Goal: Task Accomplishment & Management: Manage account settings

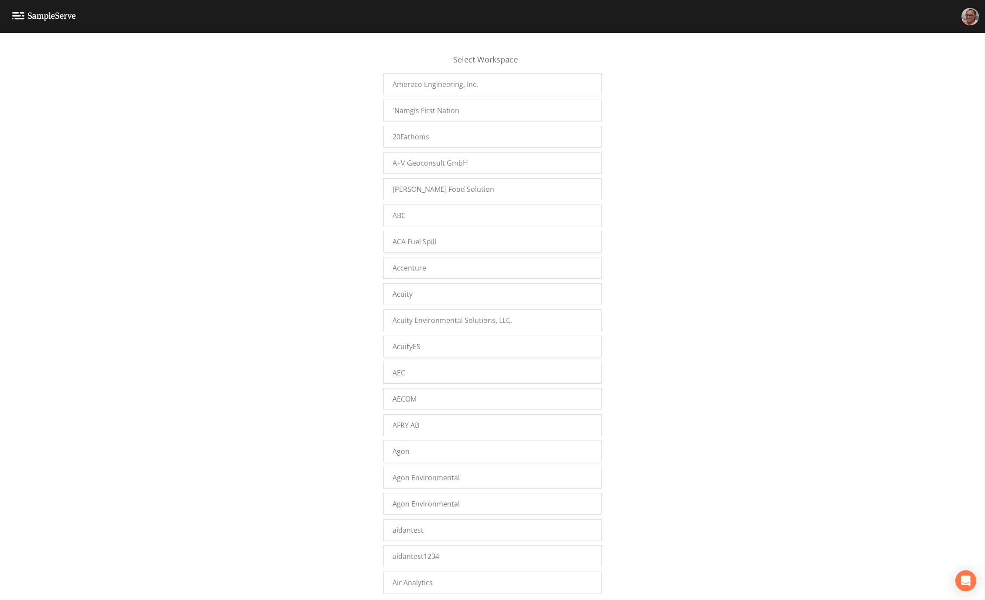
click at [212, 319] on div "Select Workspace Amereco Engineering, Inc. 'Namgis First Nation 20Fathoms A+V G…" at bounding box center [492, 319] width 985 height 556
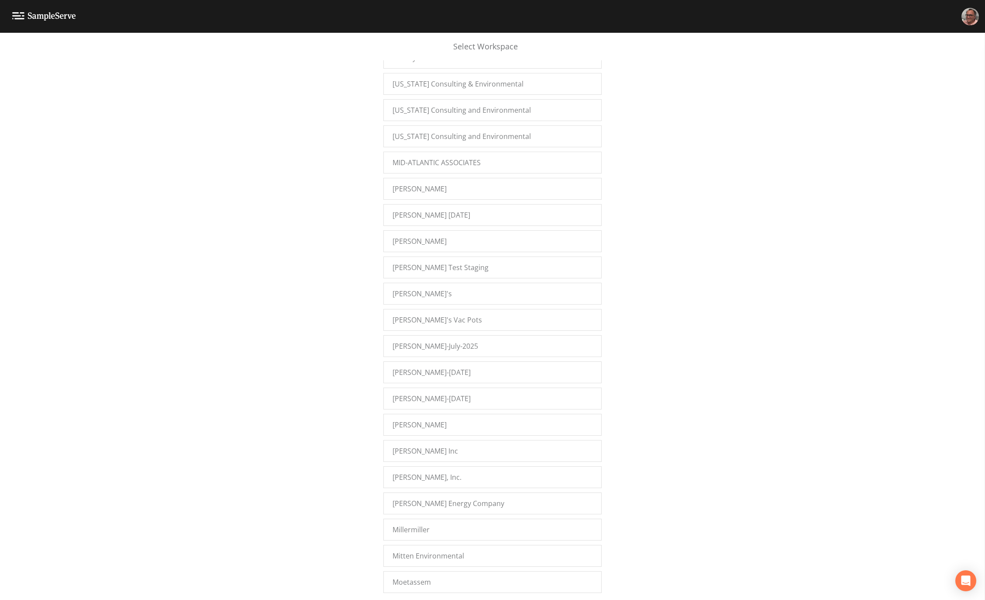
scroll to position [8269, 0]
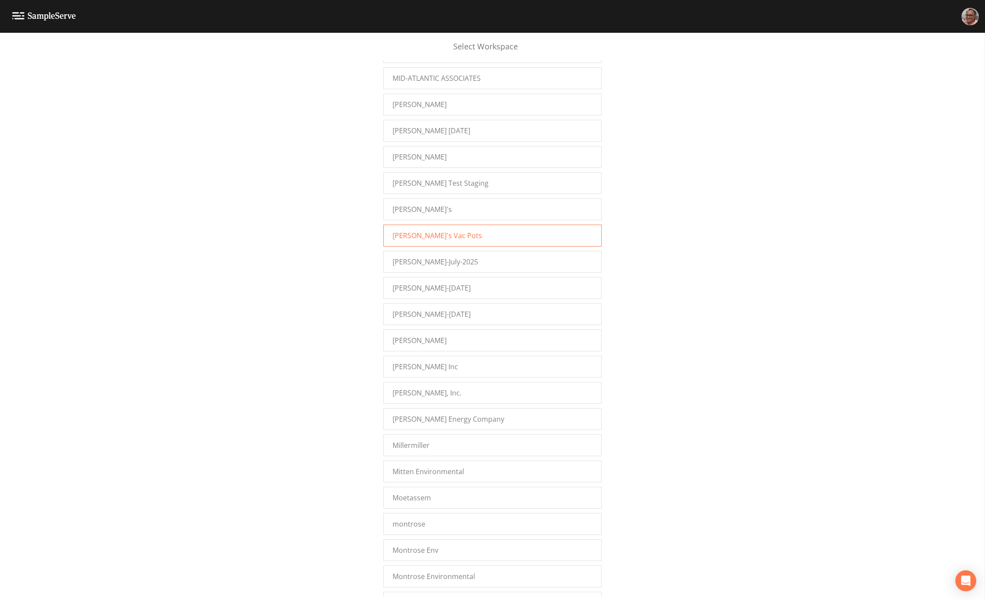
click at [454, 227] on div "Mike's Vac Pots" at bounding box center [492, 235] width 218 height 22
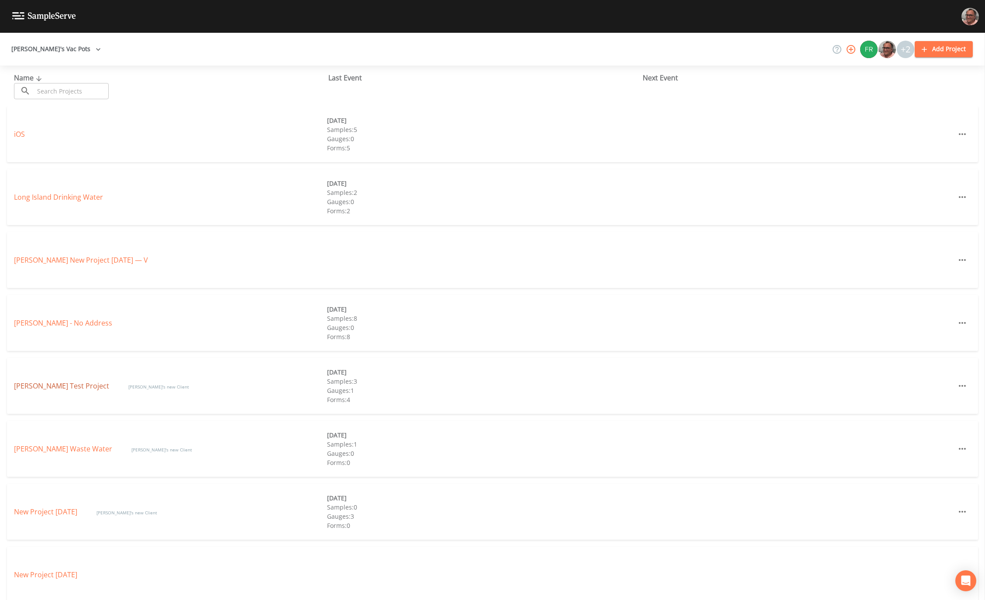
click at [42, 382] on link "[PERSON_NAME] Test Project" at bounding box center [62, 386] width 97 height 10
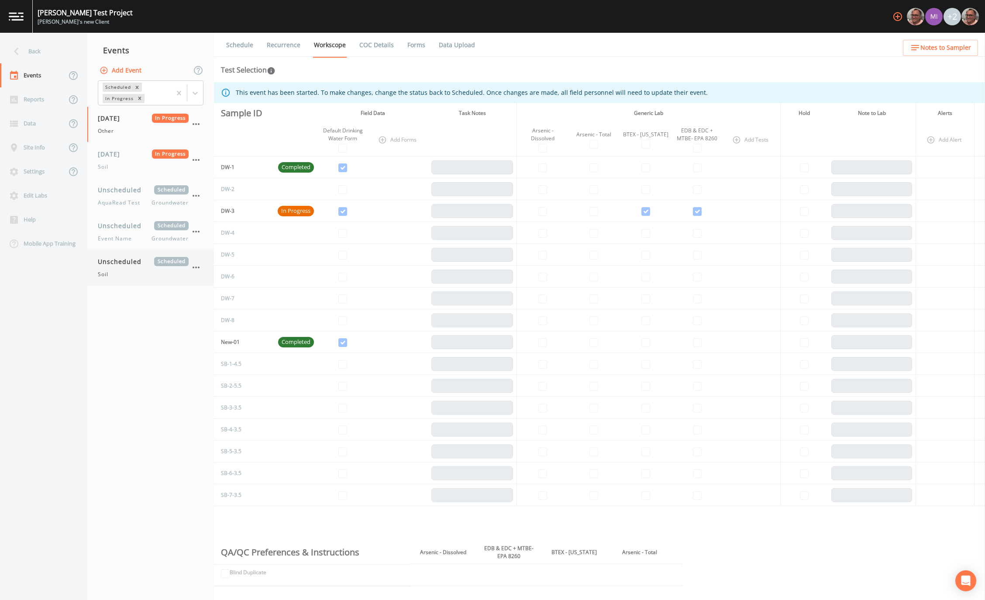
click at [145, 261] on span "Unscheduled" at bounding box center [123, 261] width 50 height 9
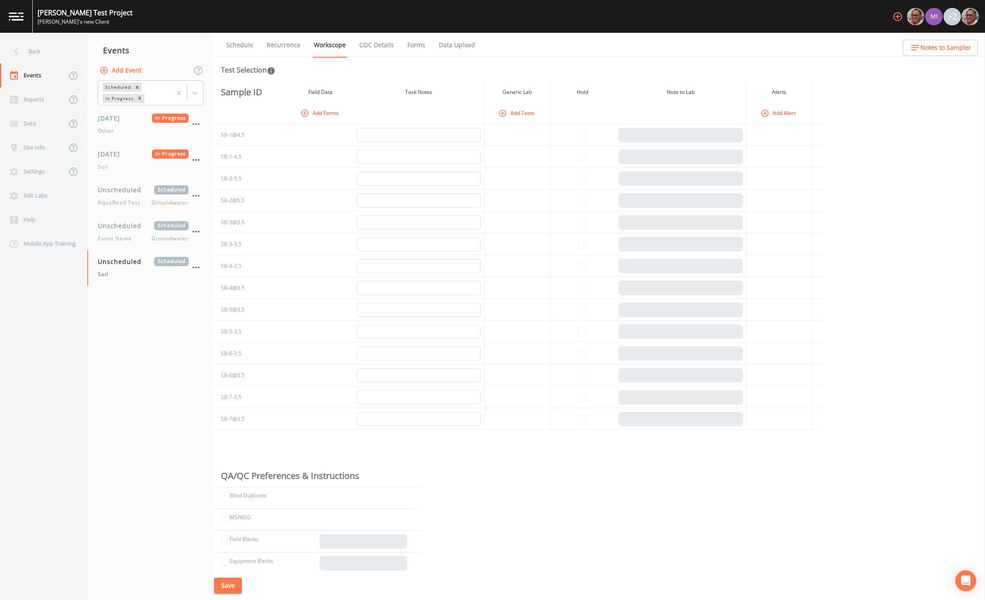
click at [241, 46] on link "Schedule" at bounding box center [240, 45] width 30 height 24
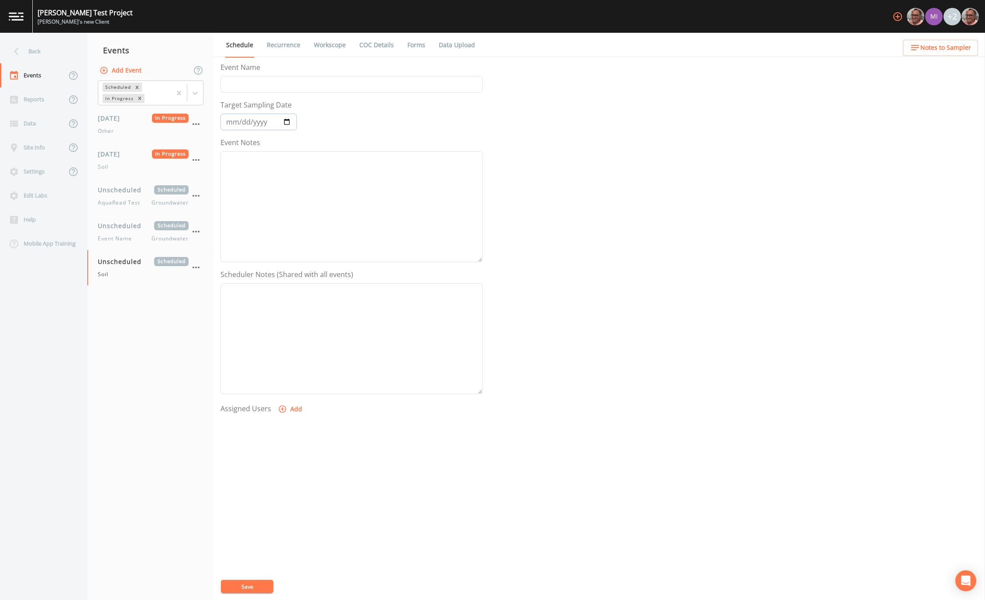
click at [287, 120] on input "Target Sampling Date" at bounding box center [259, 122] width 76 height 17
type input "2025-09-11"
click at [249, 586] on button "Save" at bounding box center [247, 585] width 52 height 13
click at [284, 45] on link "Recurrence" at bounding box center [283, 45] width 36 height 24
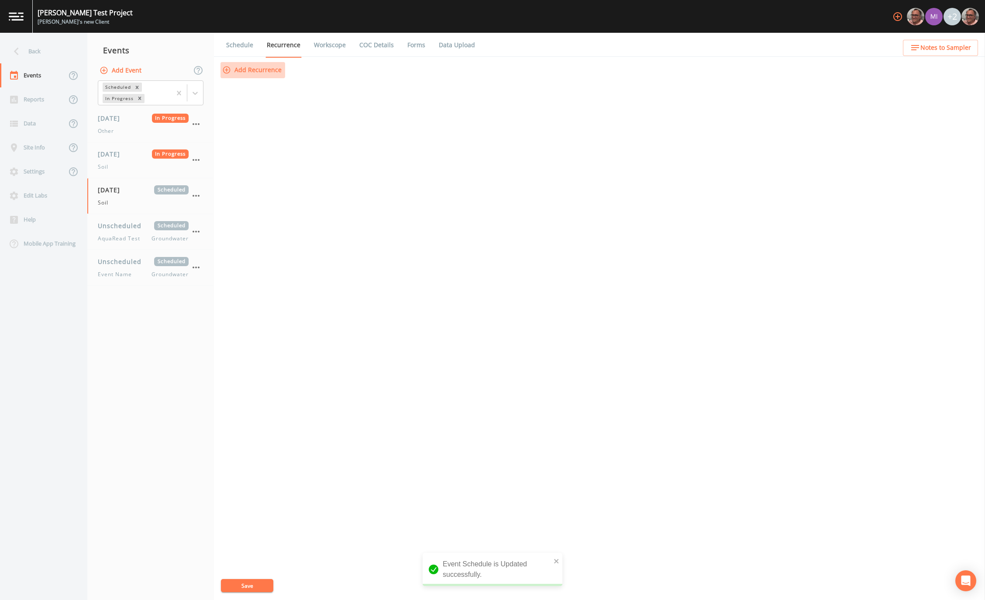
click at [265, 70] on button "Add Recurrence" at bounding box center [253, 70] width 65 height 16
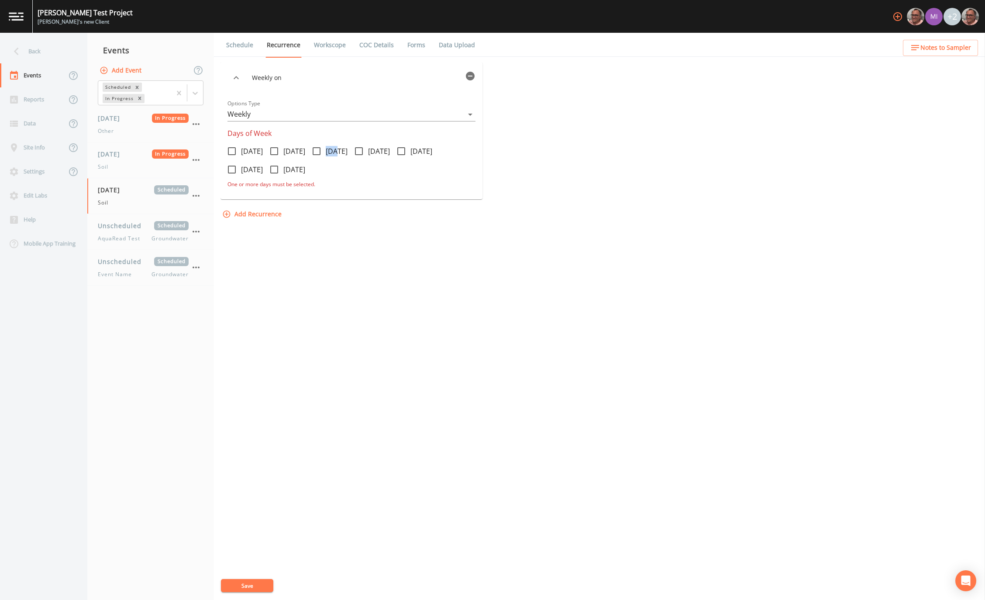
drag, startPoint x: 350, startPoint y: 149, endPoint x: 325, endPoint y: 149, distance: 25.3
click at [325, 149] on label "Wednesday" at bounding box center [327, 151] width 40 height 18
click at [316, 149] on input "Wednesday" at bounding box center [311, 146] width 9 height 9
checkbox input "true"
click at [250, 586] on button "Save" at bounding box center [247, 585] width 52 height 13
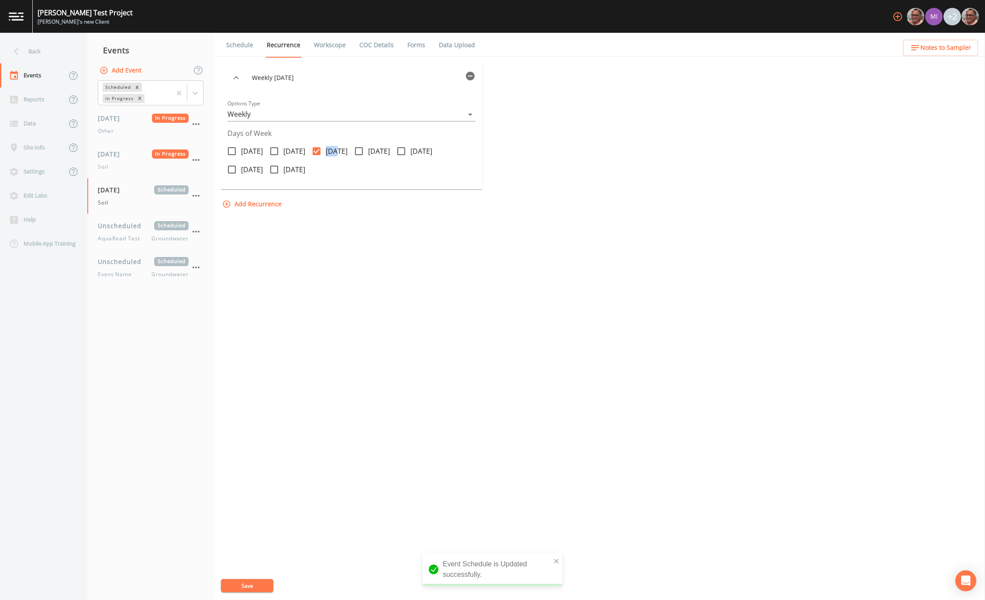
click at [364, 152] on icon at bounding box center [359, 151] width 10 height 10
click at [358, 151] on input "Thursday" at bounding box center [354, 146] width 9 height 9
checkbox input "true"
click at [320, 148] on icon at bounding box center [317, 151] width 8 height 8
click at [316, 148] on input "Wednesday" at bounding box center [311, 146] width 9 height 9
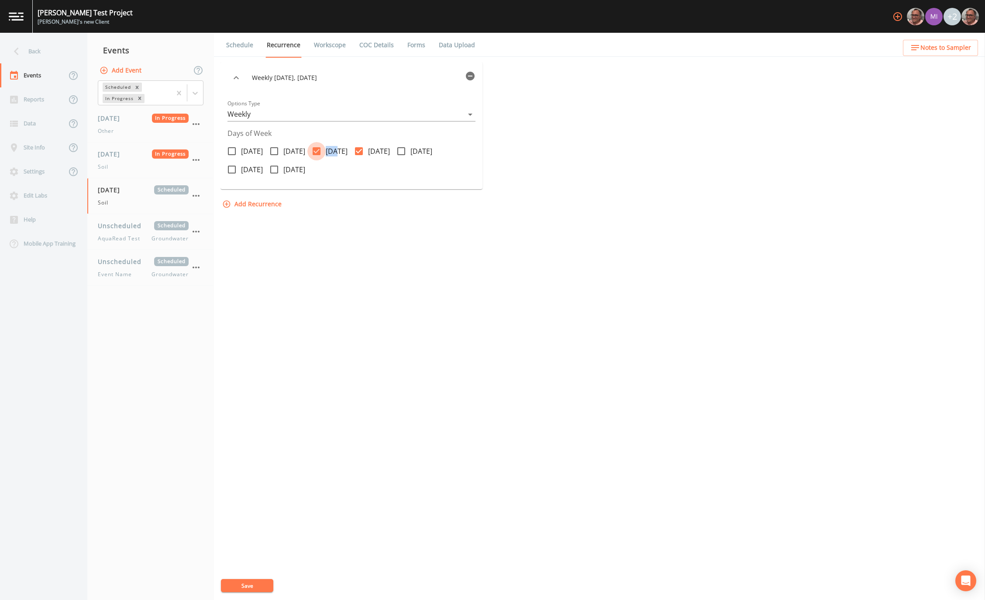
checkbox input "false"
click at [248, 586] on button "Save" at bounding box center [247, 585] width 52 height 13
click at [351, 494] on div "Weekly on Thursday Options Type Weekly WEEKLY Days of Week Monday Tuesday Wedne…" at bounding box center [600, 331] width 758 height 538
click at [557, 560] on icon "close" at bounding box center [556, 560] width 4 height 4
click at [566, 381] on div "Weekly on Thursday Options Type Weekly WEEKLY Days of Week Monday Tuesday Wedne…" at bounding box center [600, 331] width 758 height 538
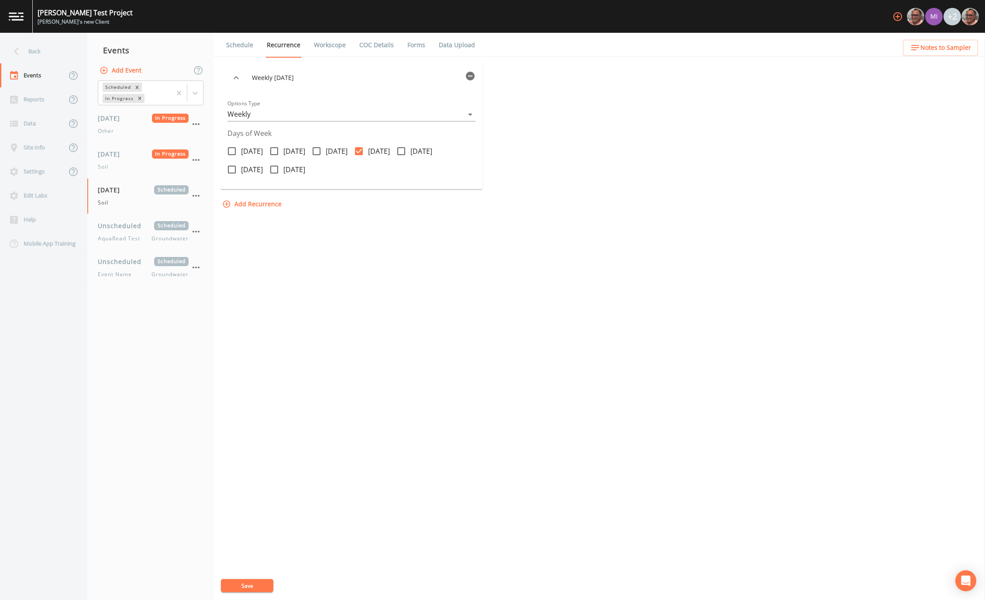
click at [472, 337] on div "Weekly on Thursday Options Type Weekly WEEKLY Days of Week Monday Tuesday Wedne…" at bounding box center [600, 331] width 758 height 538
click at [360, 338] on div "Weekly on Thursday Options Type Weekly WEEKLY Days of Week Monday Tuesday Wedne…" at bounding box center [600, 331] width 758 height 538
click at [140, 205] on div "Soil" at bounding box center [143, 203] width 91 height 8
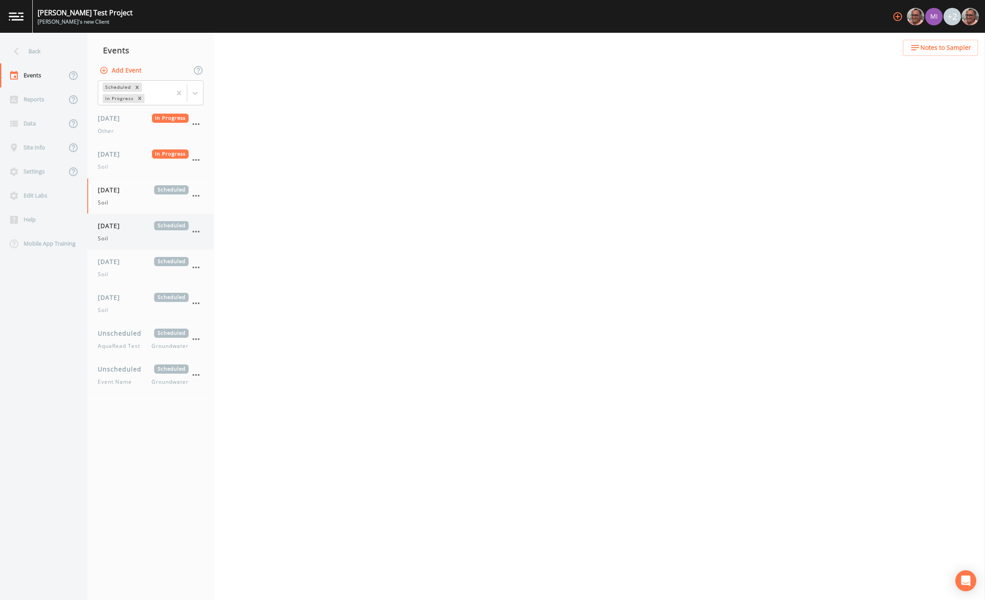
click at [132, 234] on div "Soil" at bounding box center [143, 238] width 91 height 8
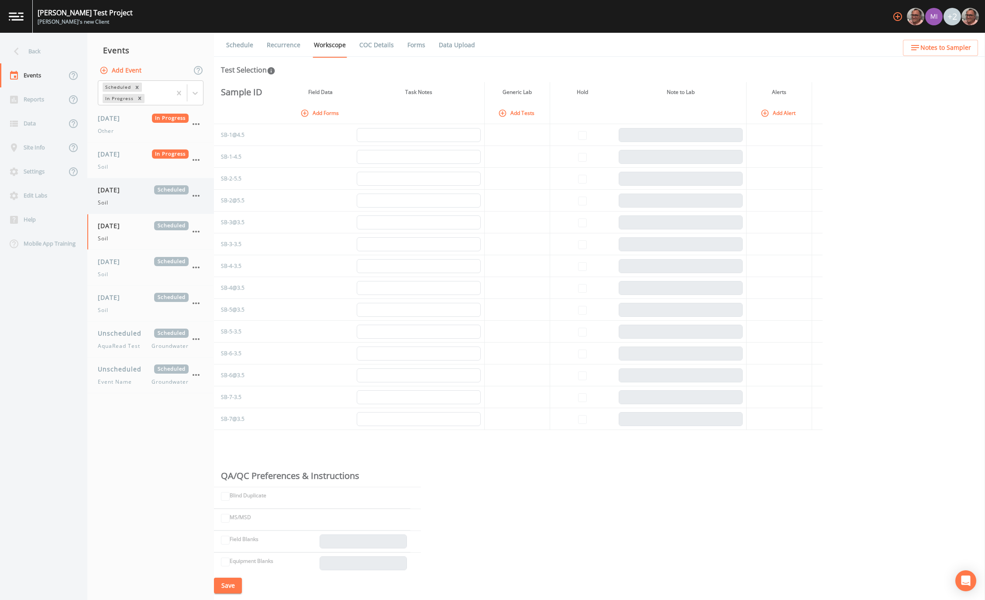
click at [122, 195] on div "09/11/2025 Scheduled Soil" at bounding box center [143, 195] width 91 height 21
click at [281, 45] on link "Recurrence" at bounding box center [283, 45] width 36 height 24
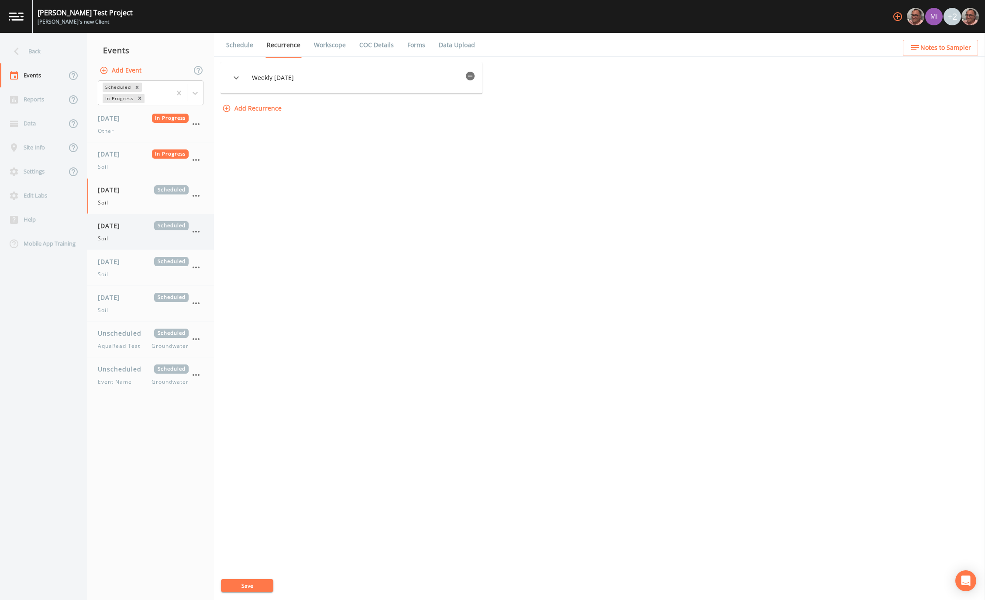
click at [126, 226] on span "[DATE]" at bounding box center [112, 225] width 28 height 9
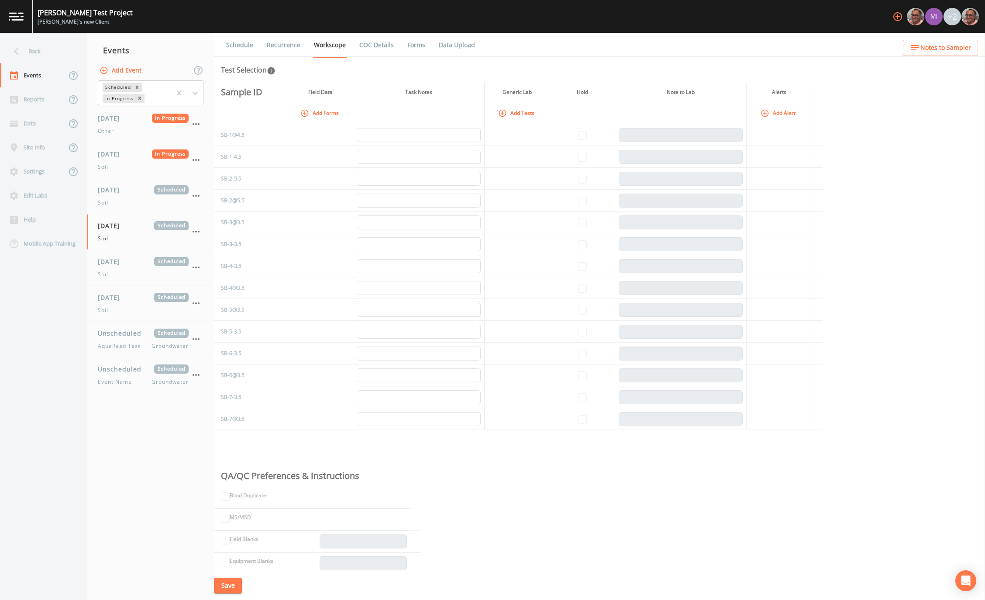
click at [874, 121] on div "Sample ID Field Data Task Notes Generic Lab Hold Note to Lab Alerts Add Forms A…" at bounding box center [599, 326] width 771 height 489
click at [109, 228] on span "[DATE]" at bounding box center [112, 225] width 28 height 9
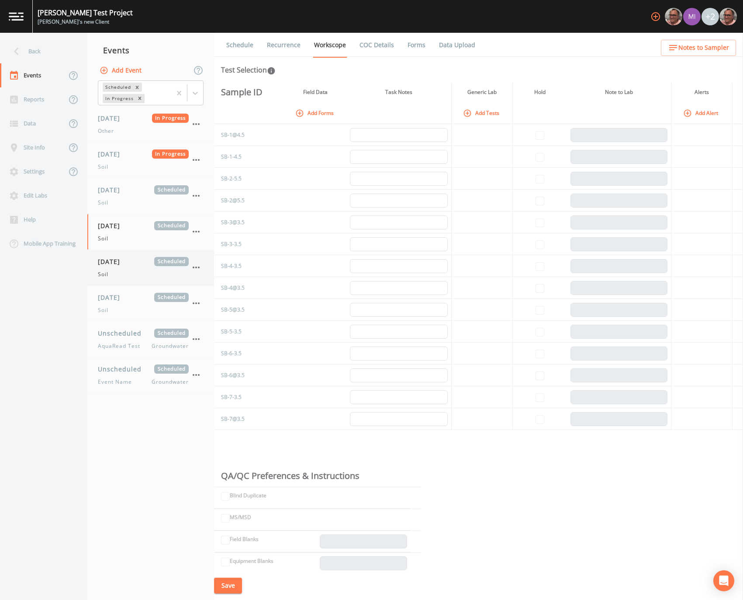
click at [106, 262] on span "[DATE]" at bounding box center [112, 261] width 28 height 9
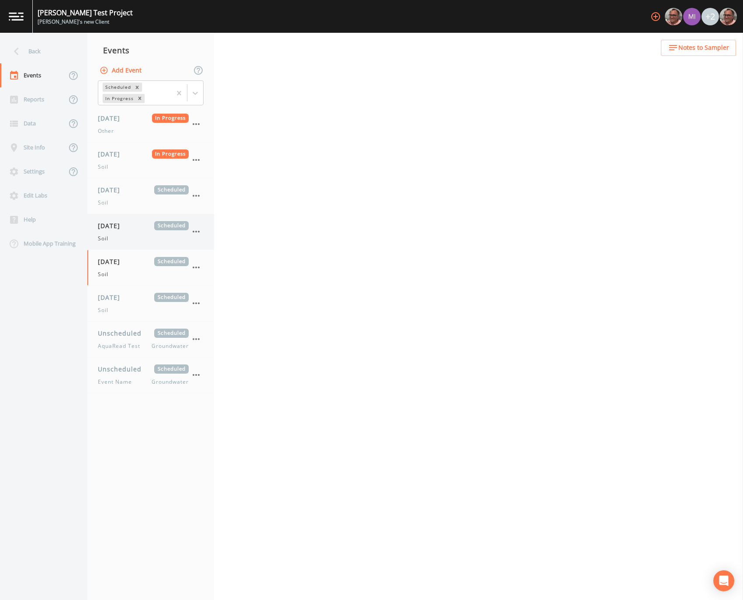
click at [113, 243] on div "09/11/2025 Scheduled Soil" at bounding box center [150, 231] width 127 height 35
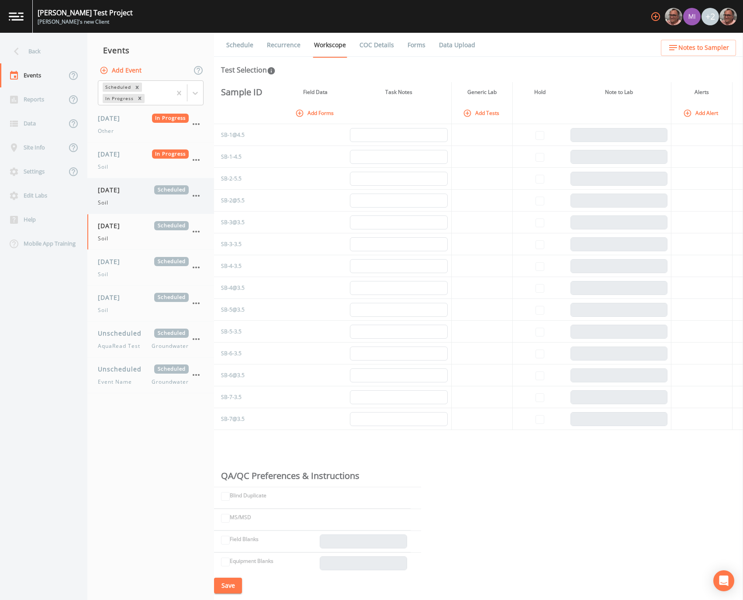
click at [148, 203] on div "Soil" at bounding box center [143, 203] width 91 height 8
click at [115, 236] on div "Soil" at bounding box center [143, 238] width 91 height 8
click at [271, 49] on link "Recurrence" at bounding box center [283, 45] width 36 height 24
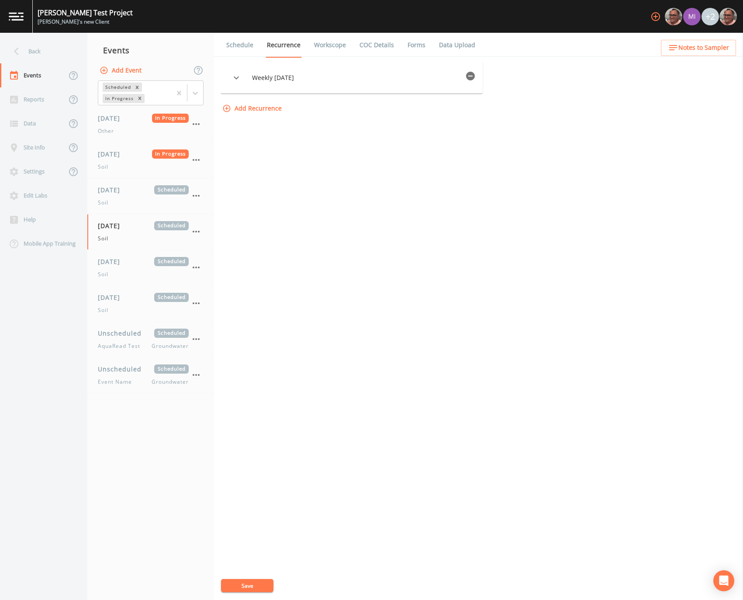
click at [236, 40] on link "Schedule" at bounding box center [240, 45] width 30 height 24
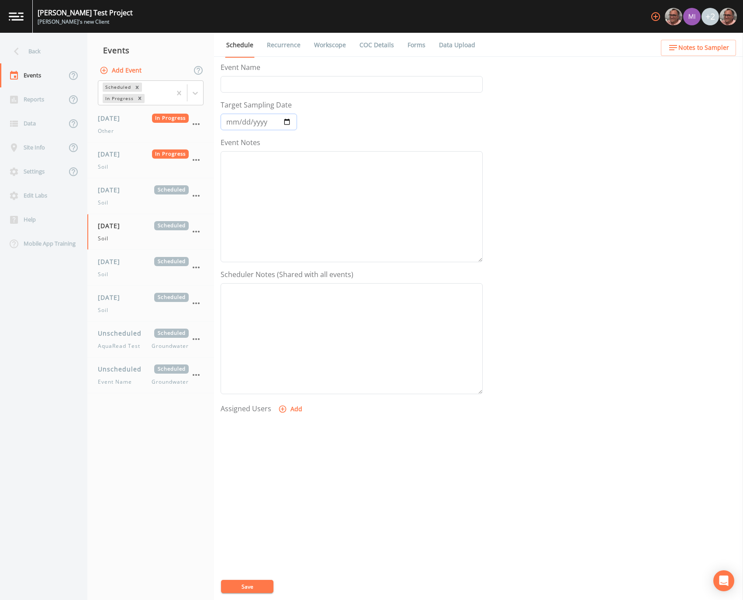
click at [270, 122] on input "[DATE]" at bounding box center [259, 122] width 76 height 17
type input "[DATE]"
click at [247, 585] on button "Save" at bounding box center [247, 585] width 52 height 13
click at [194, 338] on icon "button" at bounding box center [196, 339] width 10 height 10
click at [212, 388] on p "Delete" at bounding box center [239, 390] width 56 height 10
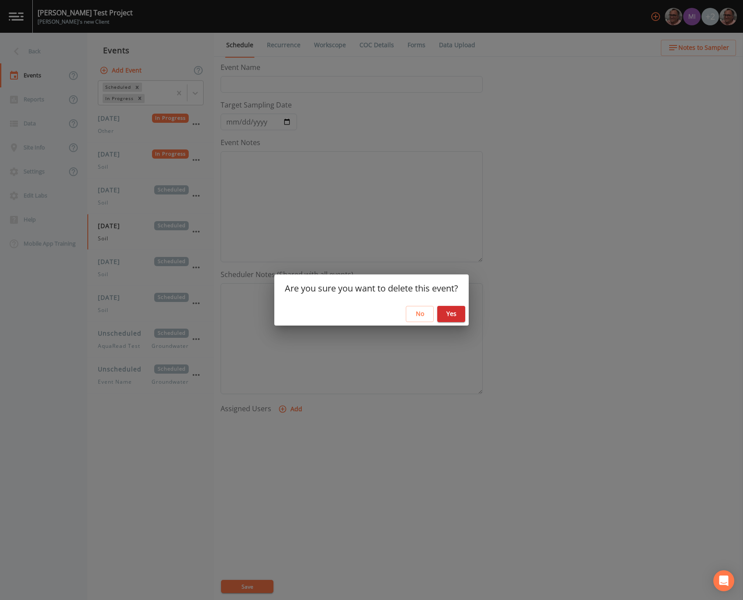
click at [459, 317] on button "Yes" at bounding box center [451, 314] width 28 height 16
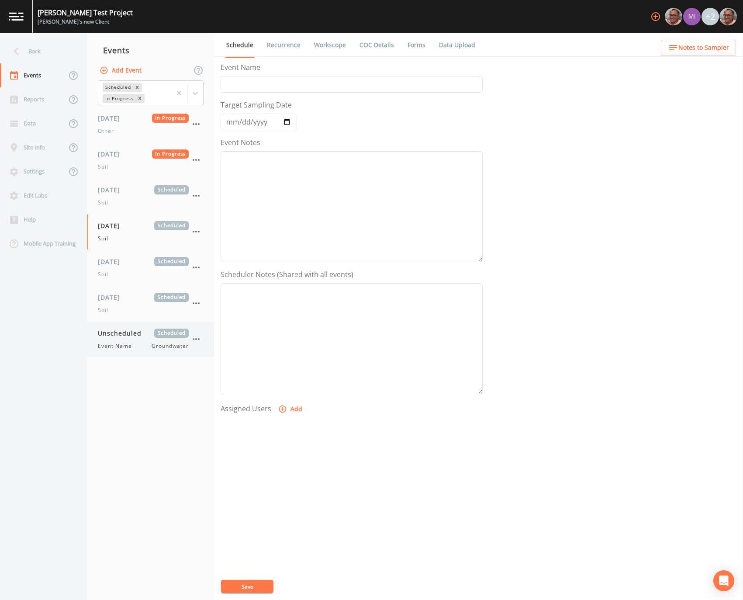
click at [193, 339] on icon "button" at bounding box center [196, 339] width 7 height 2
click at [225, 391] on p "Delete" at bounding box center [239, 390] width 56 height 10
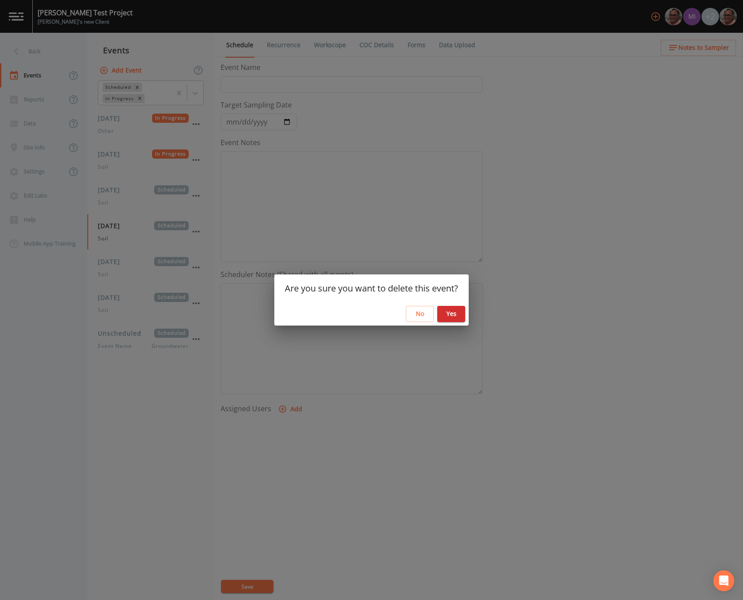
click at [452, 306] on button "Yes" at bounding box center [451, 314] width 28 height 16
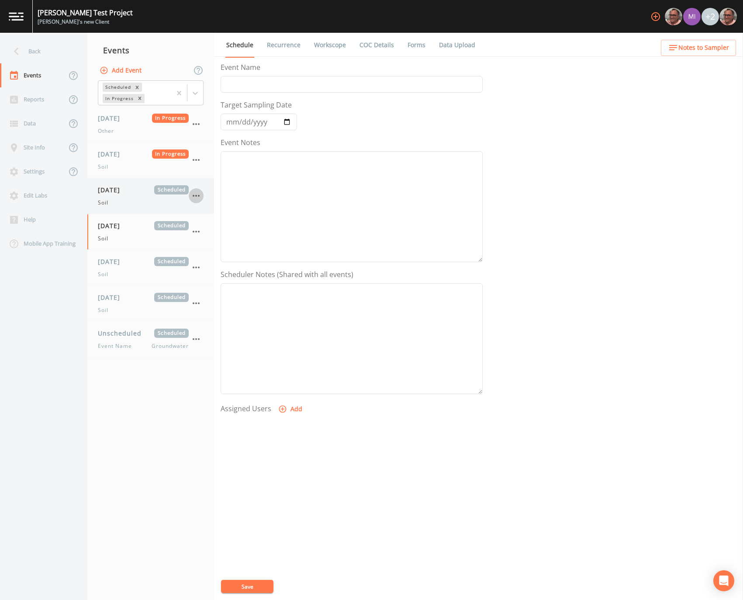
click at [197, 195] on icon "button" at bounding box center [196, 195] width 10 height 10
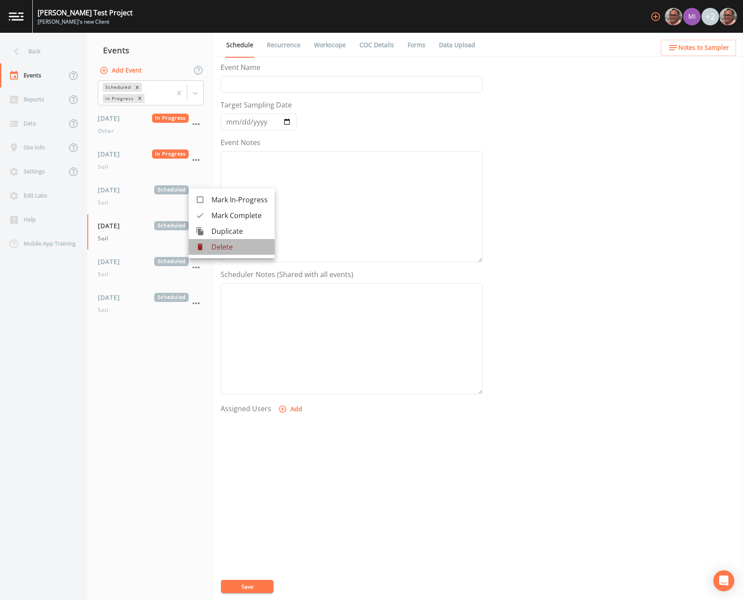
click at [224, 248] on p "Delete" at bounding box center [239, 246] width 56 height 10
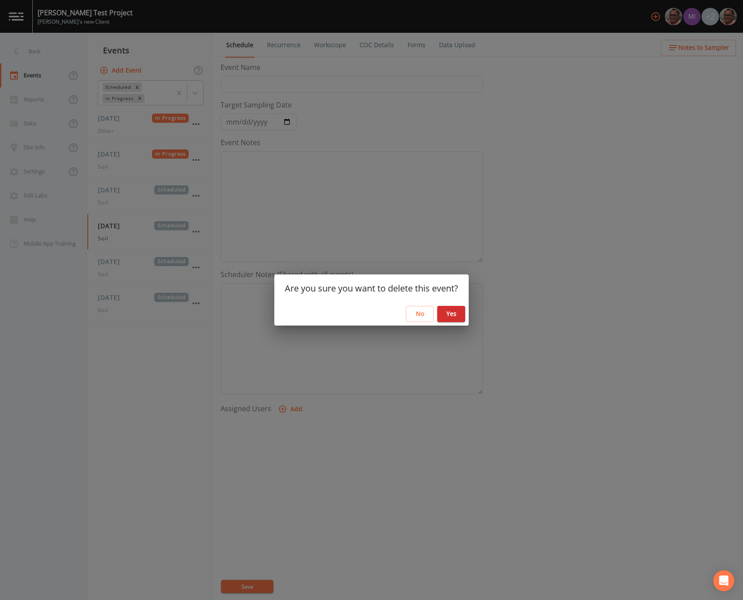
click at [449, 313] on button "Yes" at bounding box center [451, 314] width 28 height 16
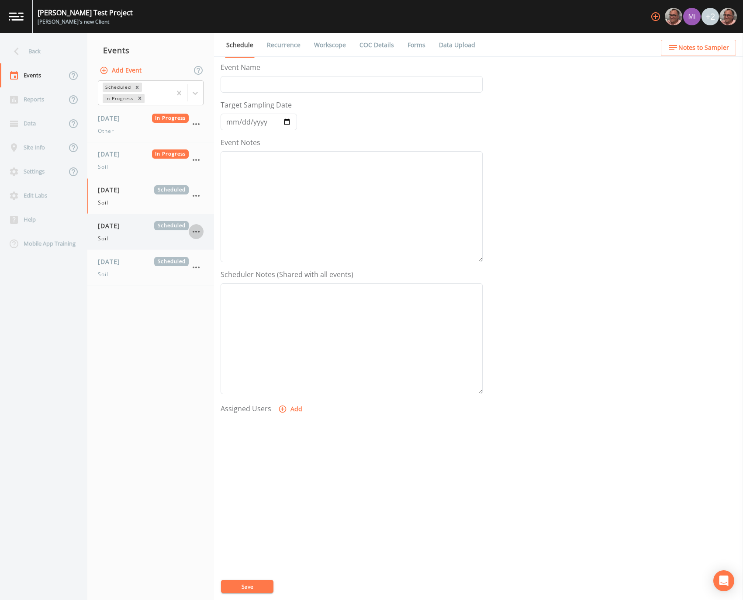
click at [195, 232] on icon "button" at bounding box center [196, 231] width 10 height 10
click at [224, 284] on p "Delete" at bounding box center [239, 282] width 56 height 10
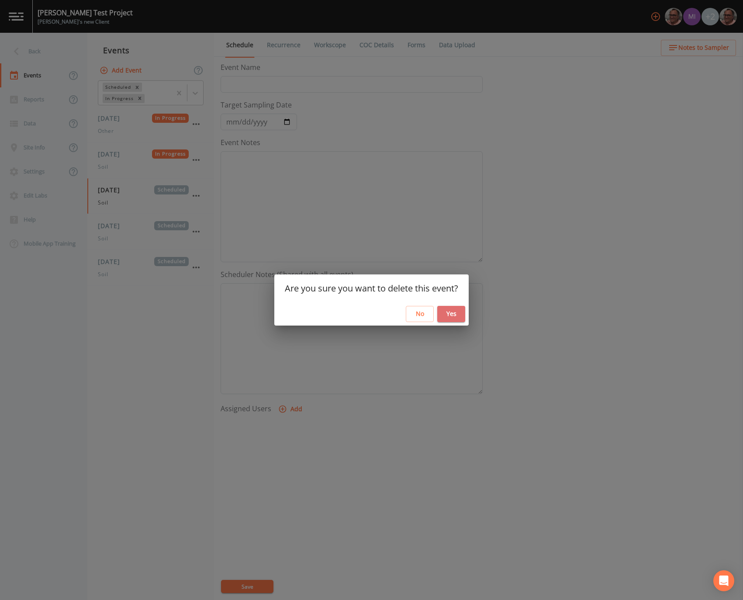
click at [451, 310] on button "Yes" at bounding box center [451, 314] width 28 height 16
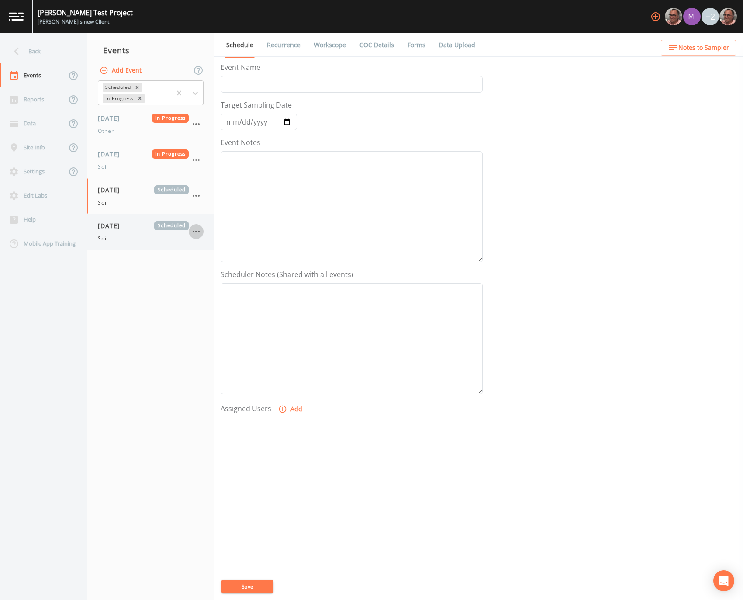
click at [196, 233] on icon "button" at bounding box center [196, 231] width 10 height 10
click at [217, 281] on p "Delete" at bounding box center [239, 282] width 56 height 10
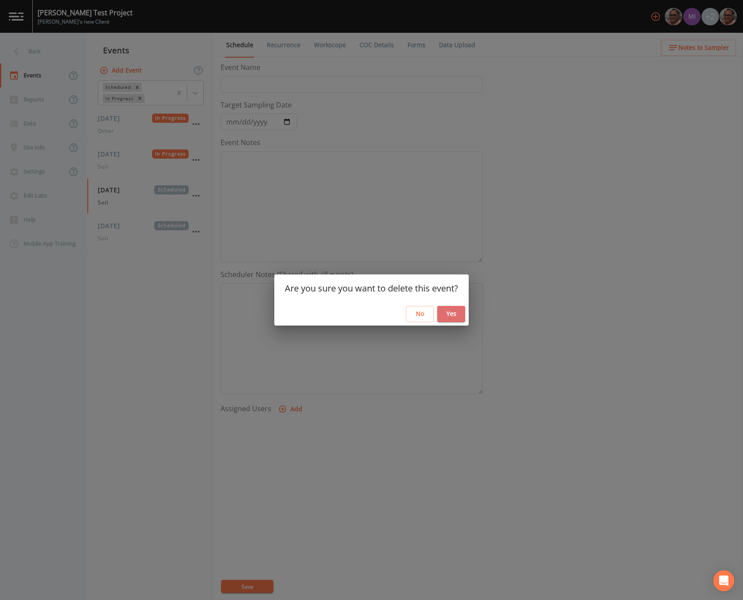
click at [452, 315] on button "Yes" at bounding box center [451, 314] width 28 height 16
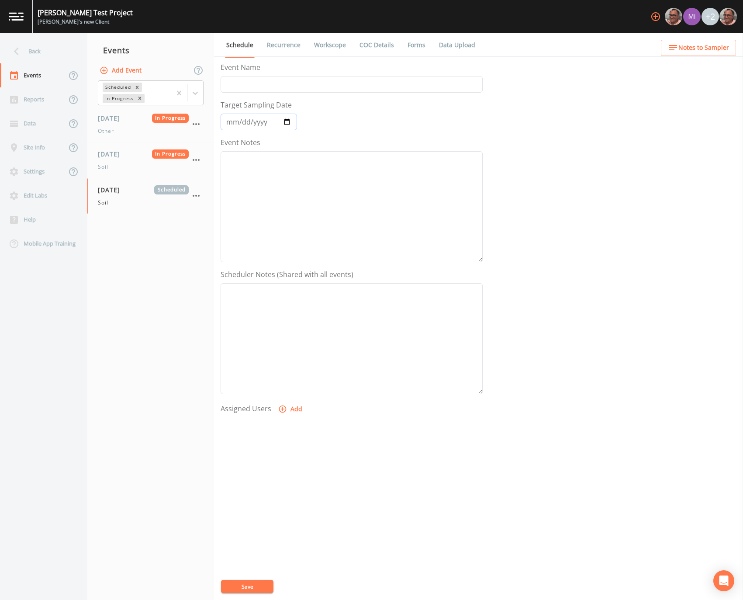
click at [239, 122] on input "[DATE]" at bounding box center [259, 122] width 76 height 17
type input "[DATE]"
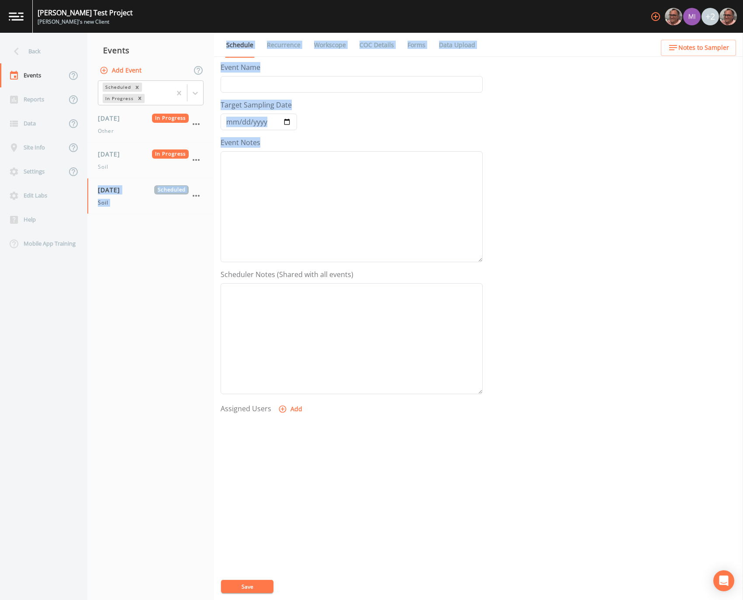
drag, startPoint x: 528, startPoint y: 172, endPoint x: 205, endPoint y: 473, distance: 441.2
click at [205, 473] on div "Back Events Reports Data Site Info Settings Edit Labs Help Mobile App Training …" at bounding box center [371, 316] width 743 height 567
drag, startPoint x: 245, startPoint y: 581, endPoint x: 367, endPoint y: -38, distance: 630.6
click at [367, 0] on html "[PERSON_NAME] Test Project [PERSON_NAME]'s new Client +2 Back Events Reports Da…" at bounding box center [371, 300] width 743 height 600
click at [281, 46] on link "Recurrence" at bounding box center [283, 45] width 36 height 24
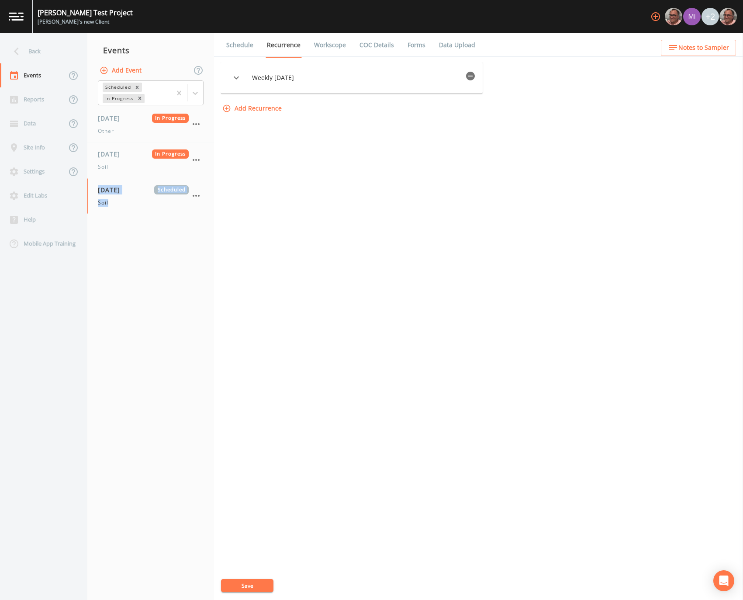
click at [467, 74] on icon "button" at bounding box center [470, 76] width 9 height 9
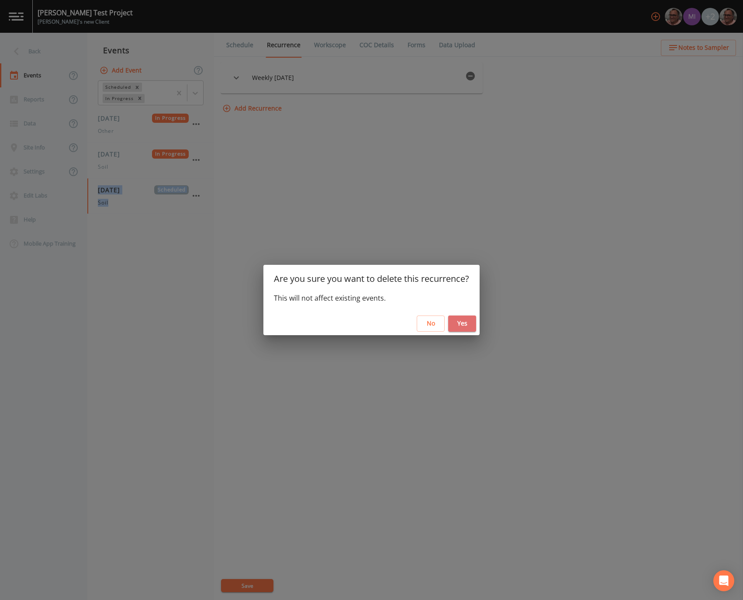
click at [468, 320] on button "Yes" at bounding box center [462, 323] width 28 height 16
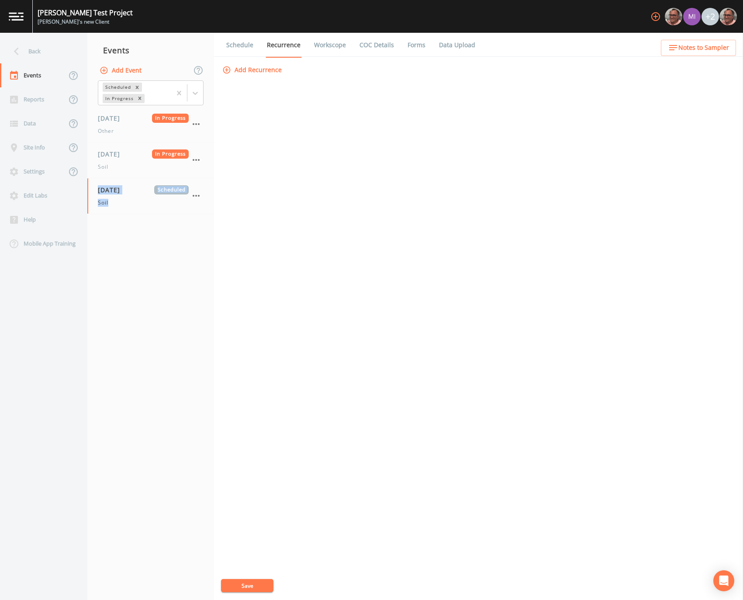
click at [253, 586] on button "Save" at bounding box center [247, 585] width 52 height 13
click at [441, 393] on div "Add Recurrence Save" at bounding box center [479, 331] width 516 height 538
